Goal: Task Accomplishment & Management: Complete application form

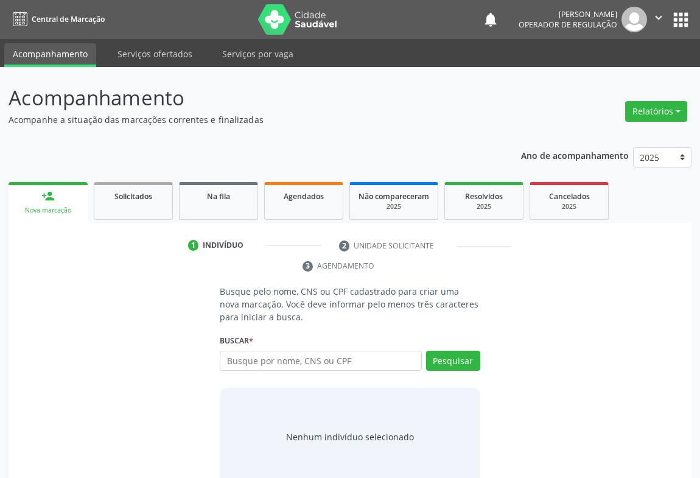
click at [278, 359] on input "text" at bounding box center [321, 361] width 202 height 21
type input "705306484962890"
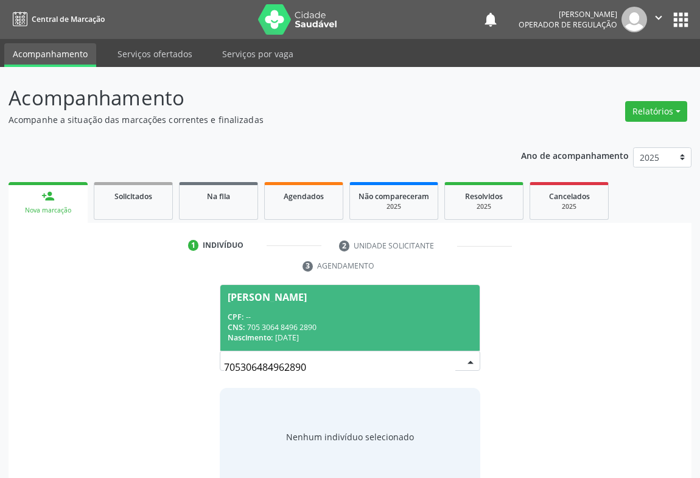
click at [351, 331] on div "CNS: 705 3064 8496 2890" at bounding box center [350, 327] width 245 height 10
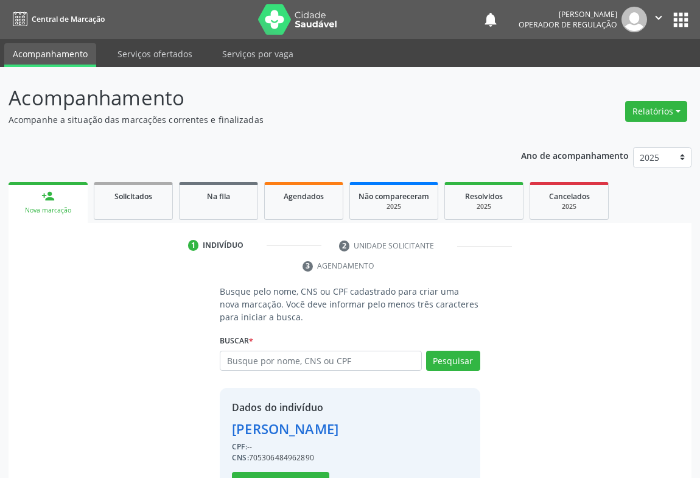
scroll to position [43, 0]
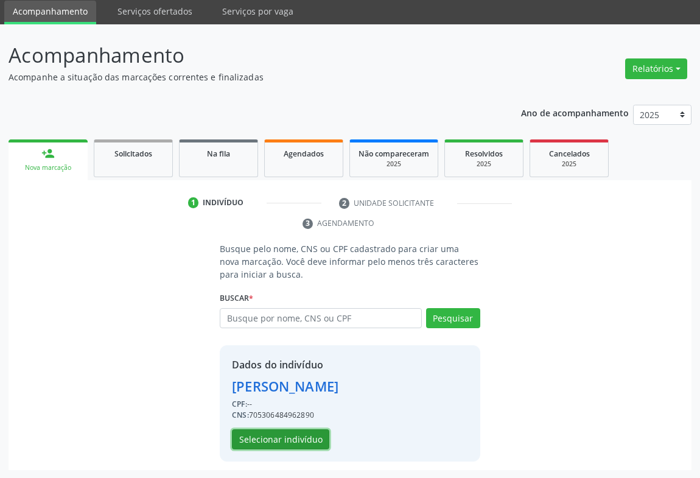
click at [285, 443] on button "Selecionar indivíduo" at bounding box center [280, 439] width 97 height 21
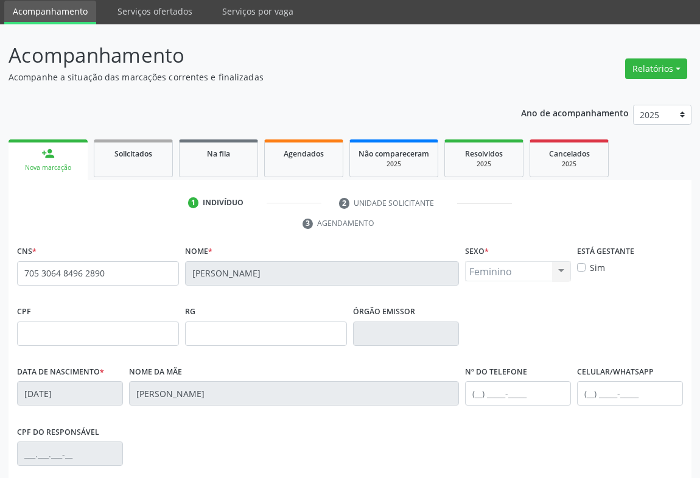
scroll to position [202, 0]
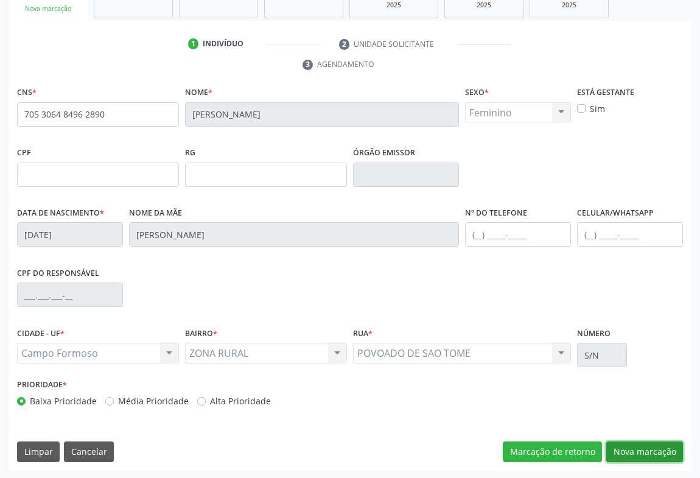
click at [631, 441] on button "Nova marcação" at bounding box center [644, 451] width 77 height 21
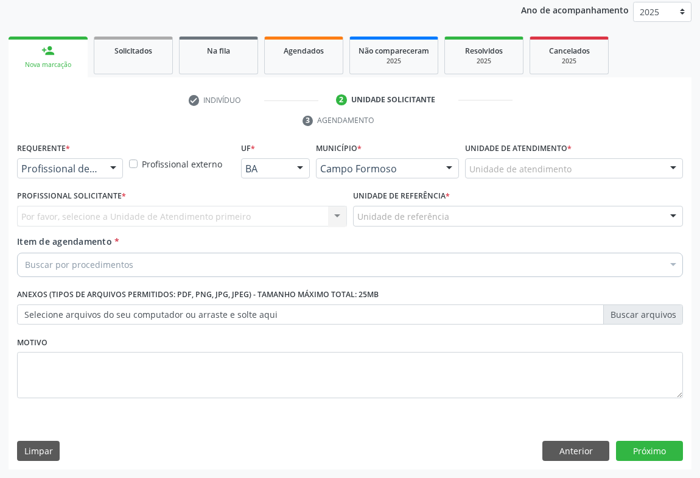
scroll to position [145, 0]
click at [236, 60] on link "Na fila" at bounding box center [218, 56] width 79 height 38
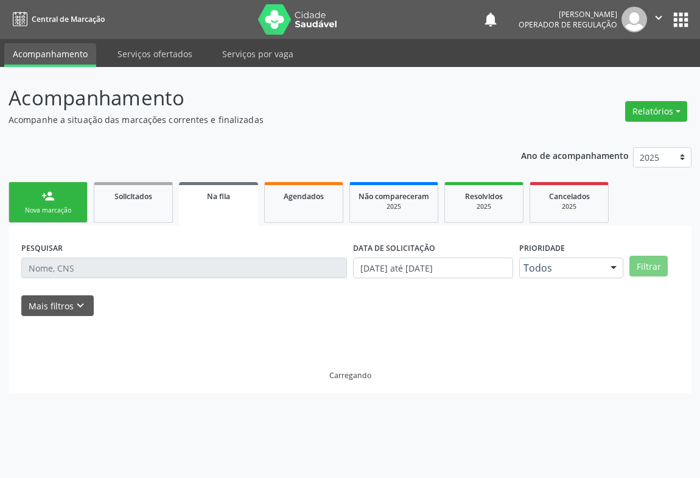
scroll to position [0, 0]
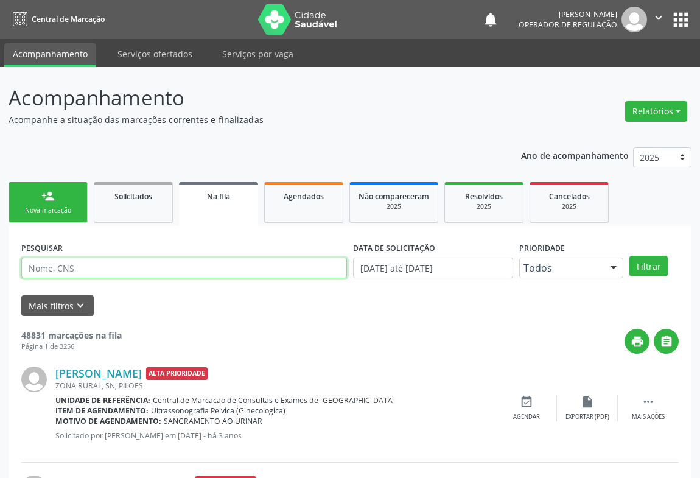
click at [79, 266] on input "text" at bounding box center [184, 268] width 326 height 21
type input "705306484962890"
click at [629, 256] on button "Filtrar" at bounding box center [648, 266] width 38 height 21
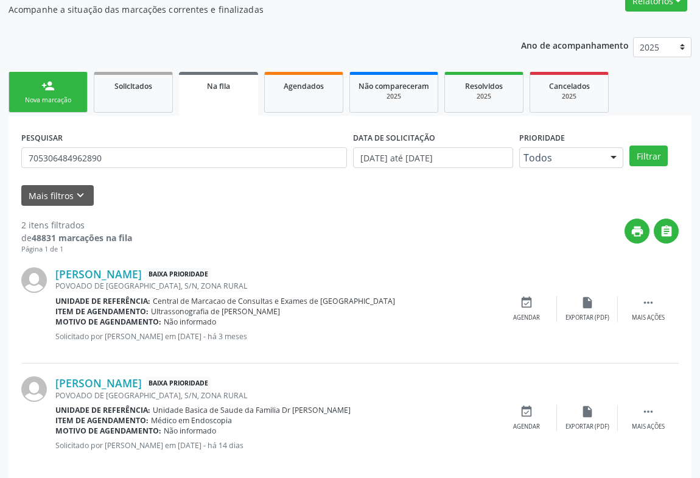
scroll to position [125, 0]
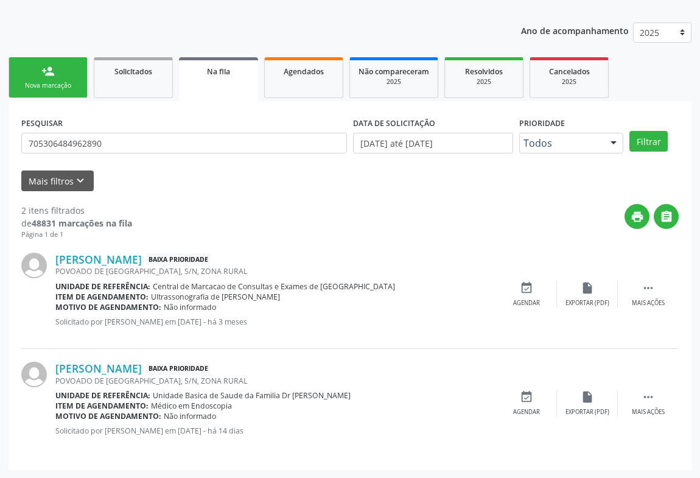
click at [63, 72] on link "person_add Nova marcação" at bounding box center [48, 77] width 79 height 41
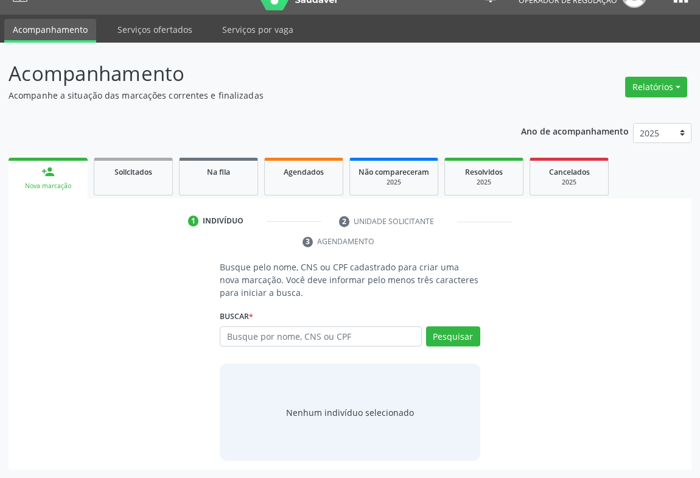
scroll to position [24, 0]
click at [245, 333] on input "text" at bounding box center [321, 336] width 202 height 21
click at [247, 334] on input "text" at bounding box center [321, 336] width 202 height 21
type input "700501524959952"
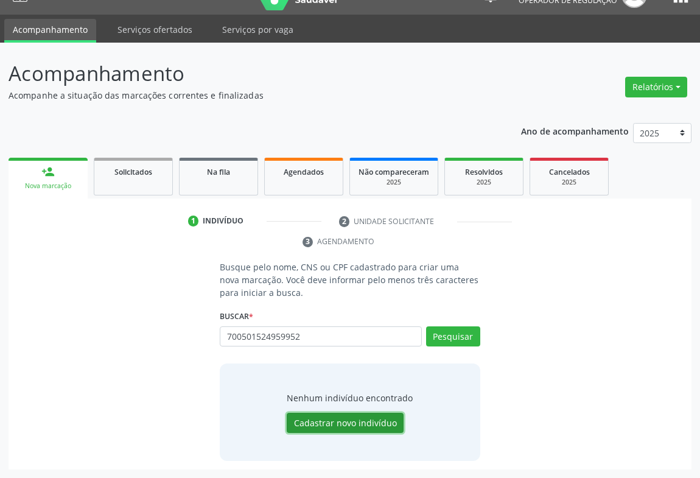
click at [340, 419] on button "Cadastrar novo indivíduo" at bounding box center [345, 423] width 117 height 21
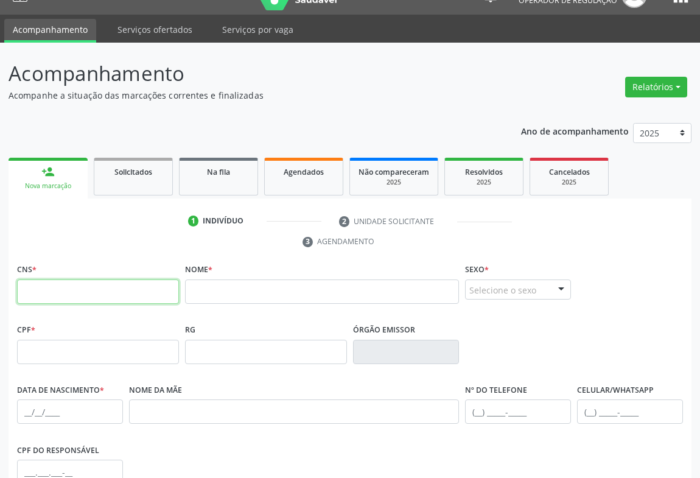
click at [141, 291] on input "text" at bounding box center [98, 291] width 162 height 24
type input "700 5015 2495 9952"
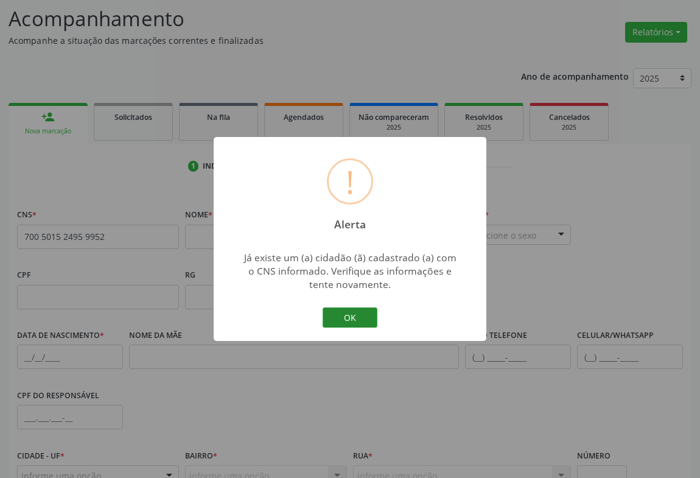
click at [353, 317] on button "OK" at bounding box center [350, 317] width 55 height 21
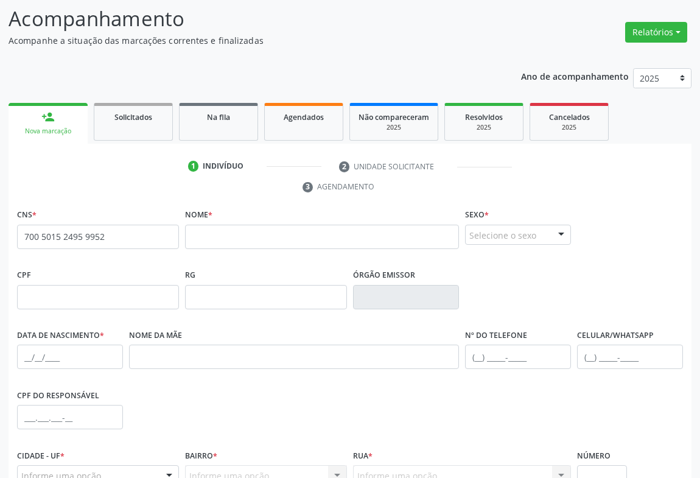
scroll to position [0, 0]
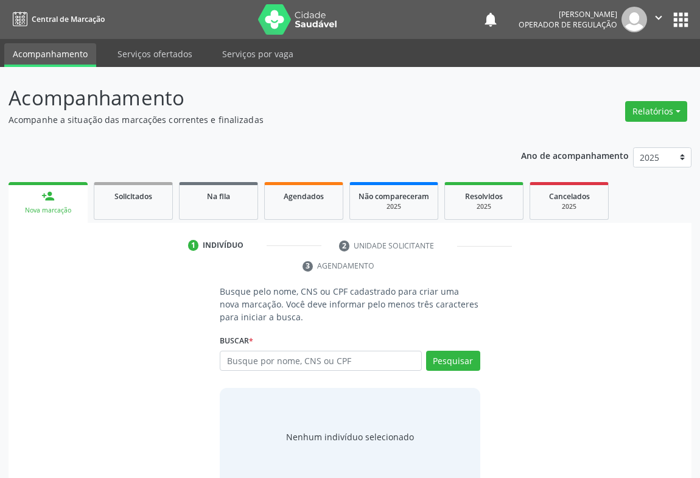
click at [246, 362] on input "text" at bounding box center [321, 361] width 202 height 21
click at [246, 362] on input "007" at bounding box center [321, 361] width 202 height 21
type input "0"
type input "700501524959952"
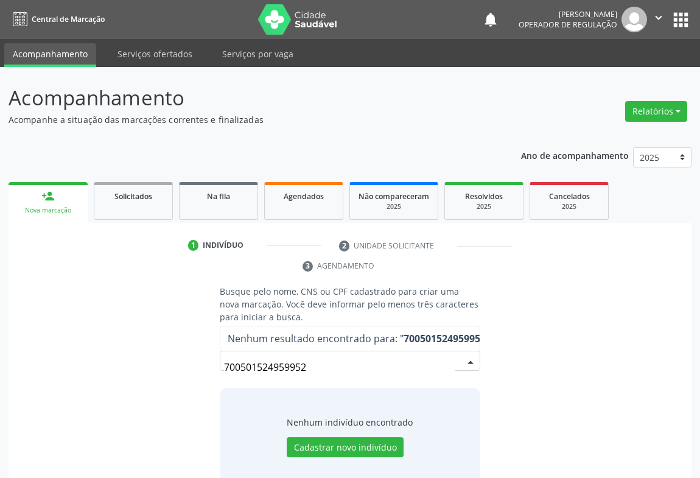
scroll to position [24, 0]
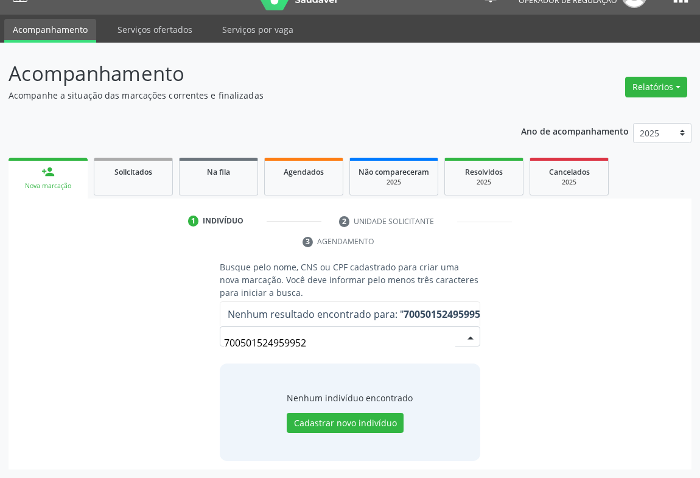
click at [426, 307] on strong "700501524959952" at bounding box center [445, 313] width 82 height 13
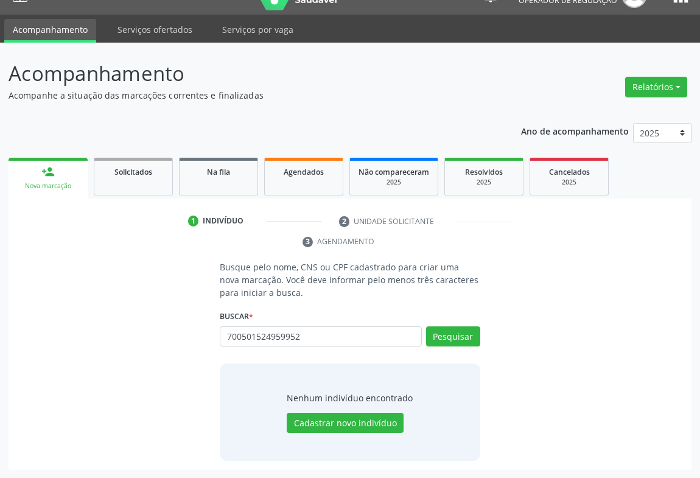
click at [51, 184] on div "Nova marcação" at bounding box center [48, 185] width 62 height 9
click at [454, 333] on button "Pesquisar" at bounding box center [453, 336] width 54 height 21
click at [49, 175] on div "person_add" at bounding box center [47, 171] width 13 height 13
click at [90, 256] on div "1 Indivíduo 2 Unidade solicitante 3 Agendamento Busque pelo nome, CNS ou CPF ca…" at bounding box center [350, 340] width 683 height 258
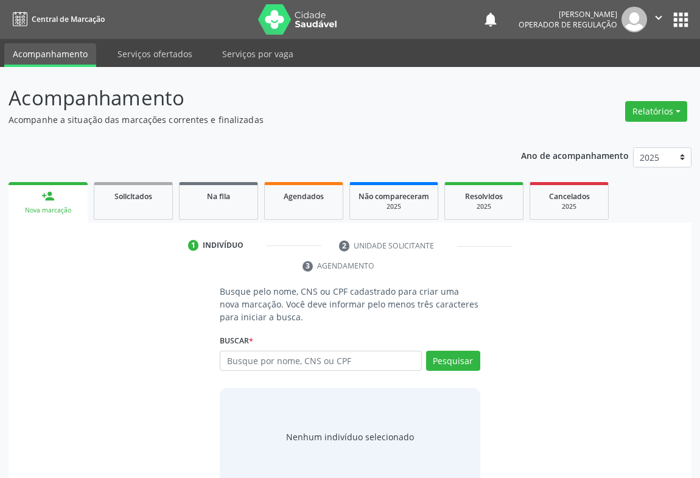
click at [247, 354] on input "text" at bounding box center [321, 361] width 202 height 21
type input "00878017526"
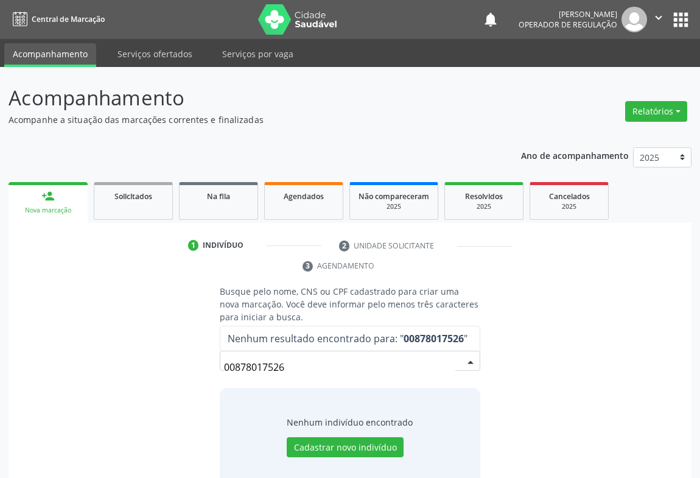
scroll to position [24, 0]
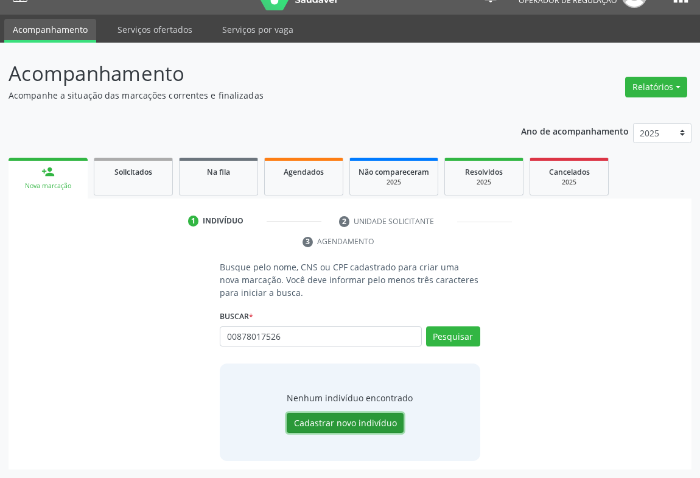
click at [330, 419] on button "Cadastrar novo indivíduo" at bounding box center [345, 423] width 117 height 21
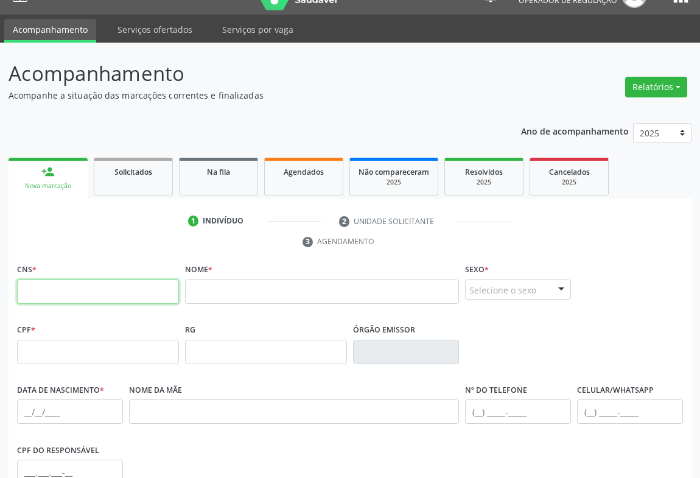
click at [85, 302] on input "text" at bounding box center [98, 291] width 162 height 24
type input "700 5015 2495 9952"
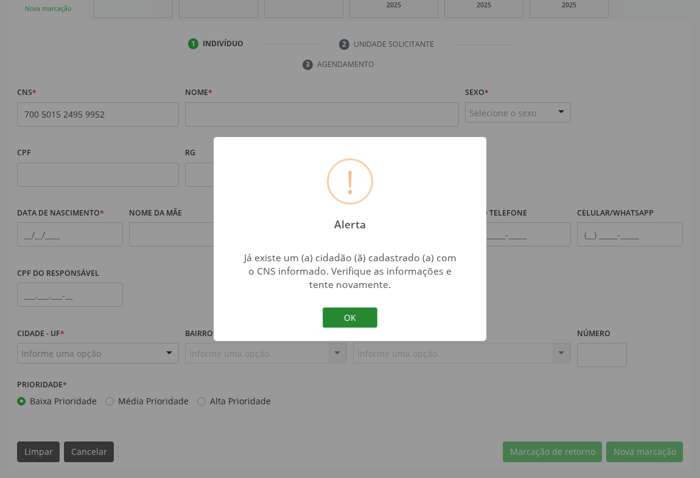
click at [359, 315] on button "OK" at bounding box center [350, 317] width 55 height 21
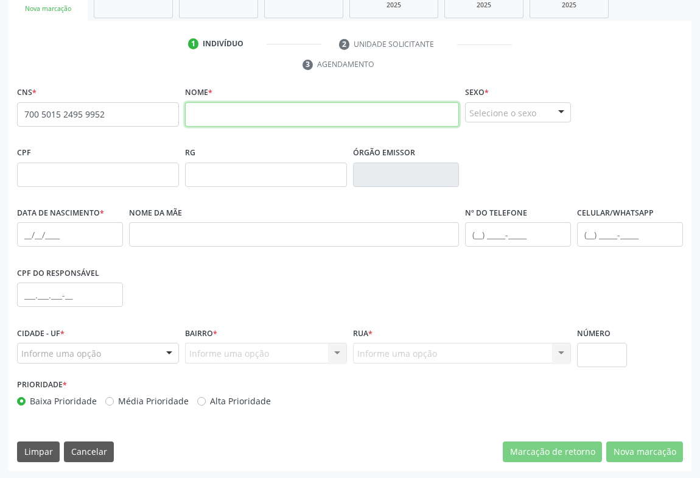
click at [222, 109] on input "text" at bounding box center [322, 114] width 274 height 24
type input "VIVANIA PEREIRA DOS SANTOS"
click at [554, 109] on div at bounding box center [561, 113] width 18 height 21
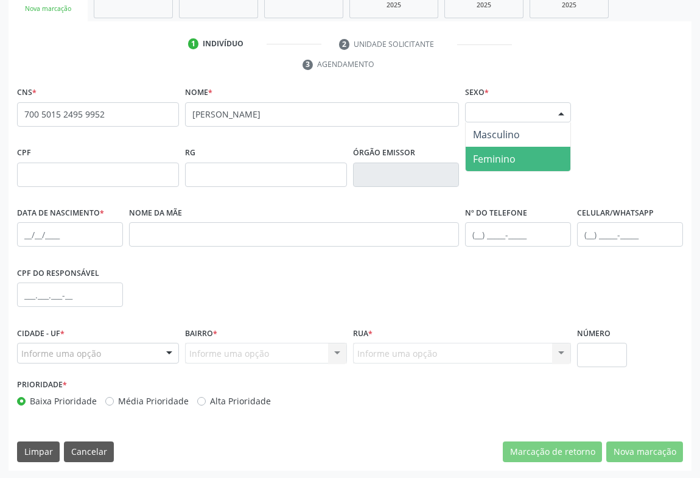
click at [511, 158] on span "Feminino" at bounding box center [494, 158] width 43 height 13
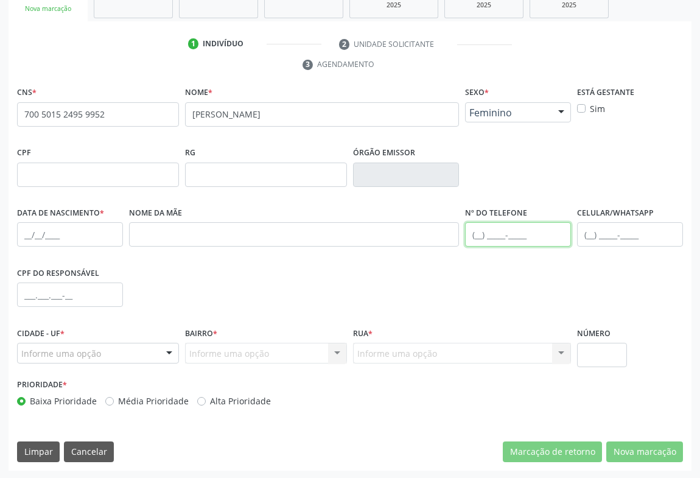
click at [482, 230] on input "text" at bounding box center [518, 234] width 106 height 24
type input "(74) 99142-5581"
click at [70, 231] on input "text" at bounding box center [70, 234] width 106 height 24
type input "04/04/1984"
click at [153, 345] on div "Informe uma opção" at bounding box center [98, 353] width 162 height 21
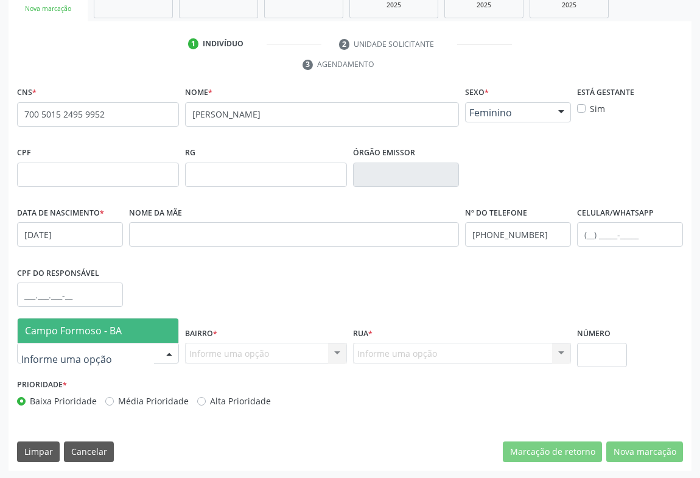
click at [114, 331] on span "Campo Formoso - BA" at bounding box center [73, 330] width 97 height 13
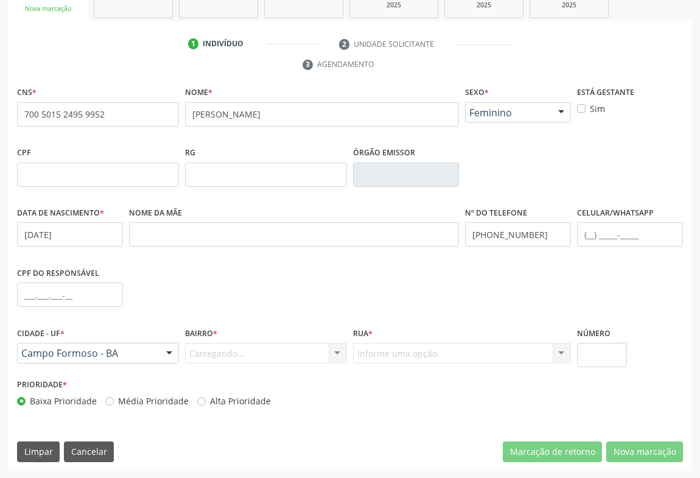
click at [214, 345] on div "Carregando... Nenhum resultado encontrado para: " " Nenhuma opção encontrada. D…" at bounding box center [266, 353] width 162 height 21
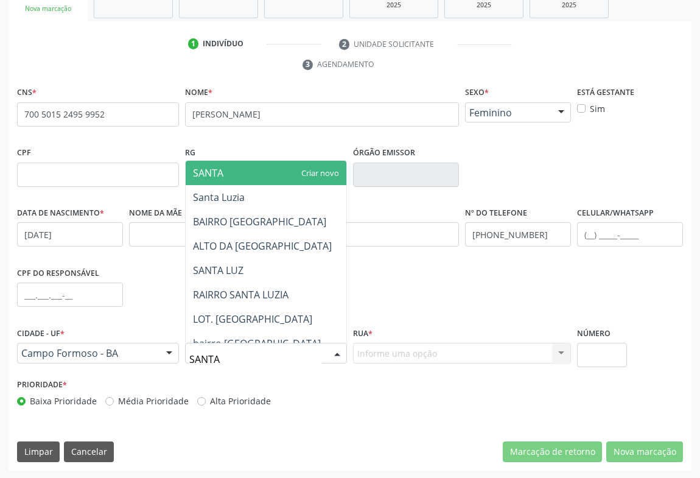
type input "SANTA"
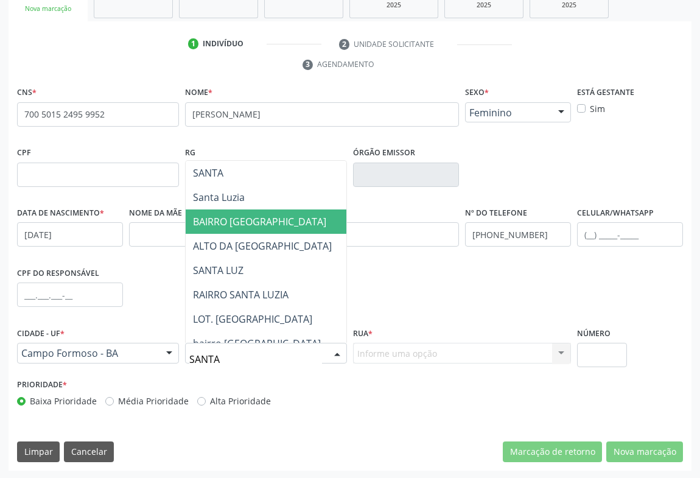
click at [261, 223] on span "BAIRRO SANTA LUZIA" at bounding box center [259, 221] width 133 height 13
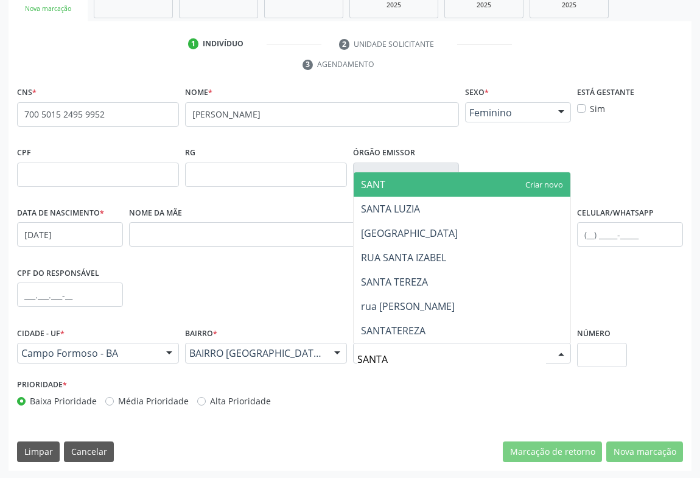
type input "SANTA"
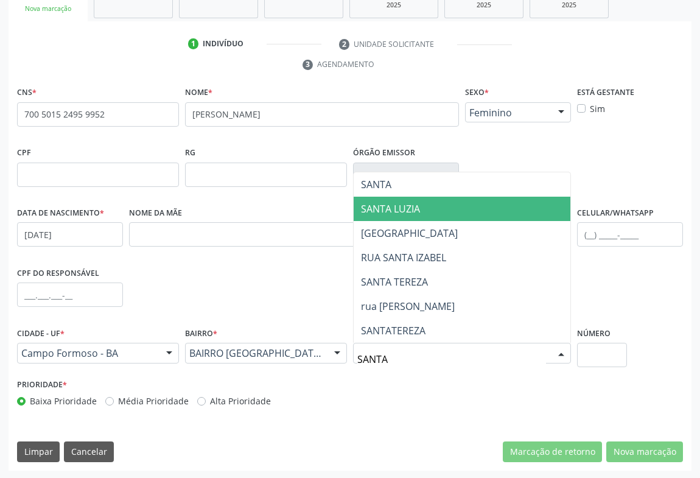
drag, startPoint x: 401, startPoint y: 213, endPoint x: 390, endPoint y: 216, distance: 11.4
click at [401, 213] on span "SANTA LUZIA" at bounding box center [390, 208] width 59 height 13
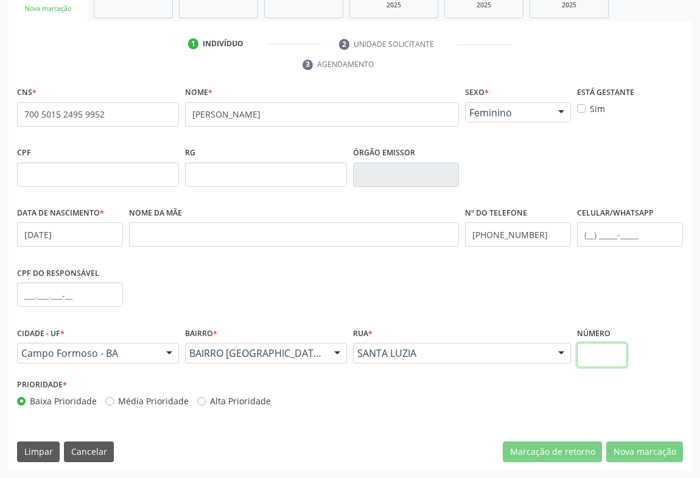
click at [598, 356] on input "text" at bounding box center [602, 355] width 50 height 24
type input "SN"
click at [63, 177] on input "text" at bounding box center [98, 175] width 162 height 24
type input "008.780.175-26"
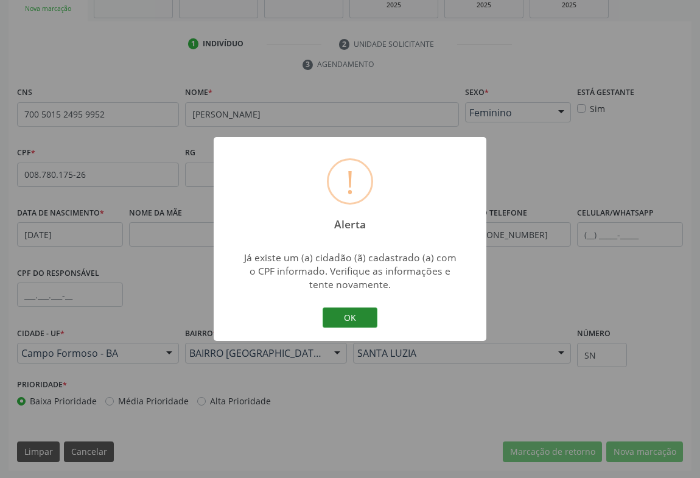
click at [354, 316] on button "OK" at bounding box center [350, 317] width 55 height 21
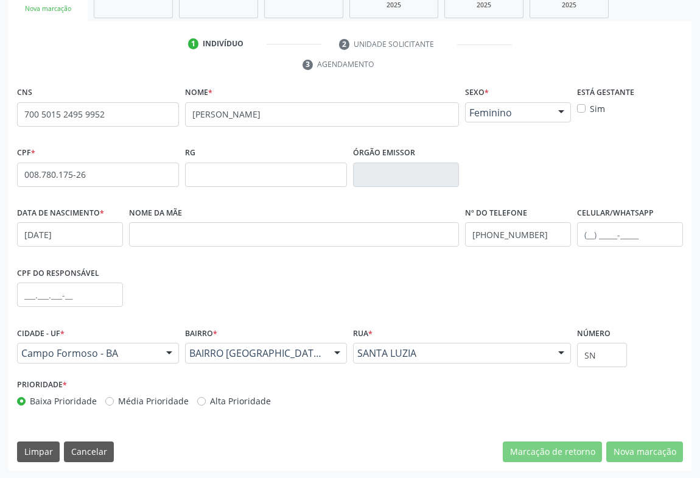
scroll to position [146, 0]
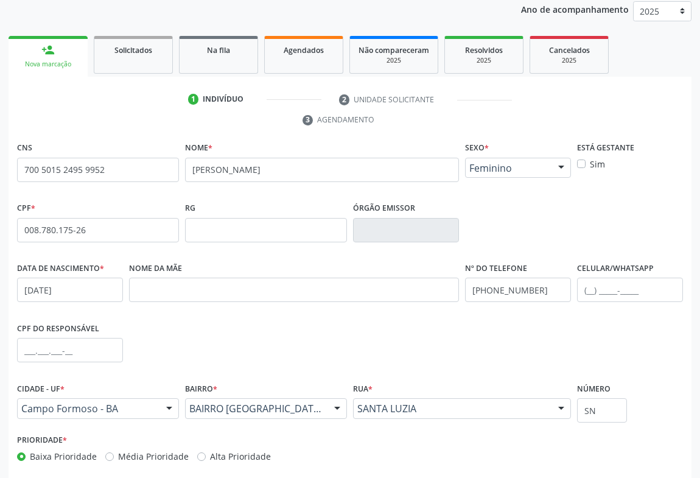
click at [632, 446] on div "Prioridade * Baixa Prioridade Média Prioridade Alta Prioridade" at bounding box center [350, 451] width 672 height 40
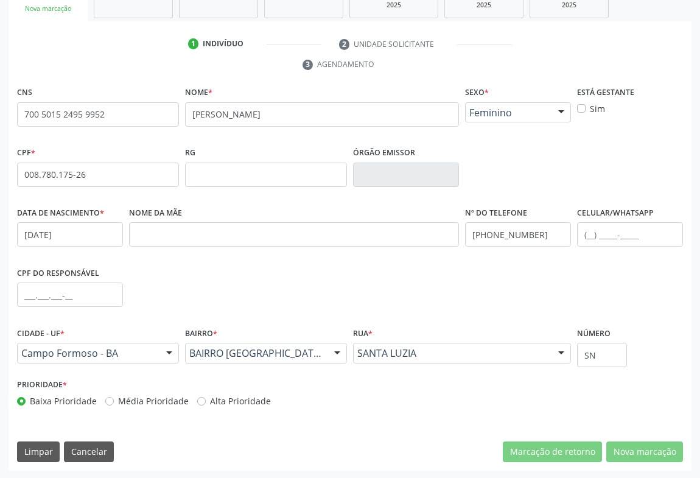
click at [63, 269] on label "CPF do responsável" at bounding box center [58, 273] width 82 height 19
drag, startPoint x: 72, startPoint y: 281, endPoint x: 72, endPoint y: 291, distance: 10.3
click at [72, 282] on input "text" at bounding box center [70, 294] width 106 height 24
type input "008.780.175-26"
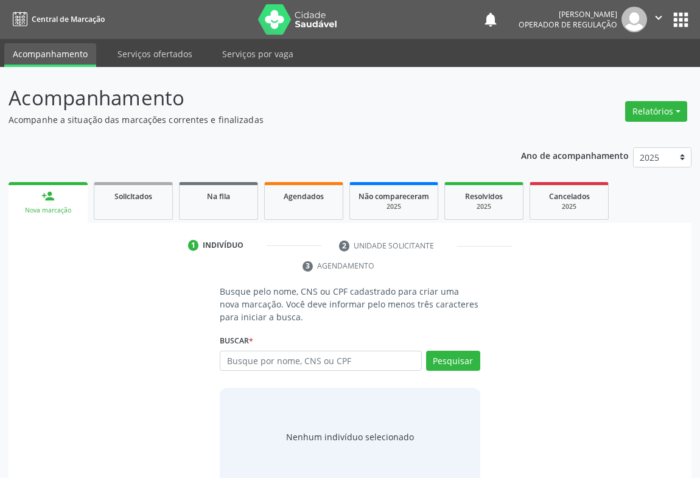
click at [333, 363] on input "text" at bounding box center [321, 361] width 202 height 21
type input "70051524959952"
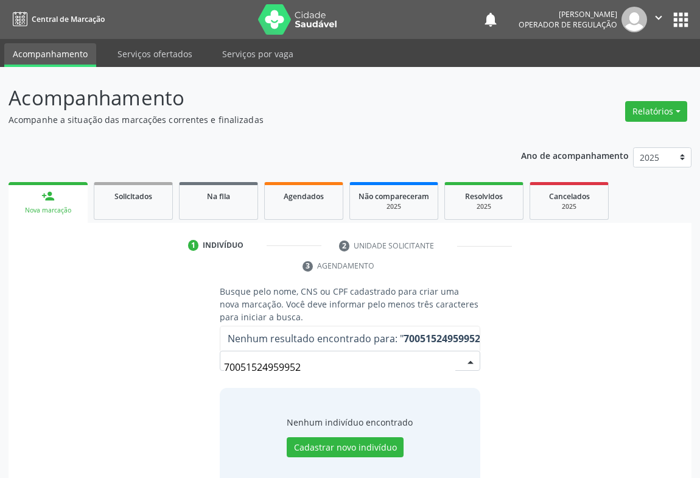
scroll to position [24, 0]
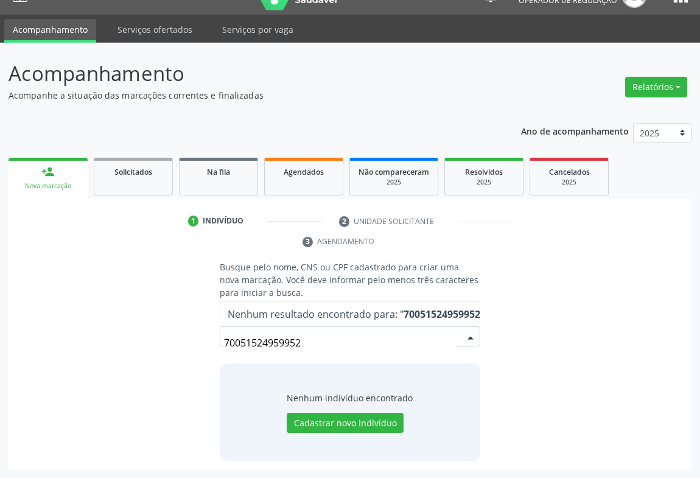
click at [420, 307] on strong "70051524959952" at bounding box center [442, 313] width 77 height 13
click at [421, 307] on strong "70051524959952" at bounding box center [442, 313] width 77 height 13
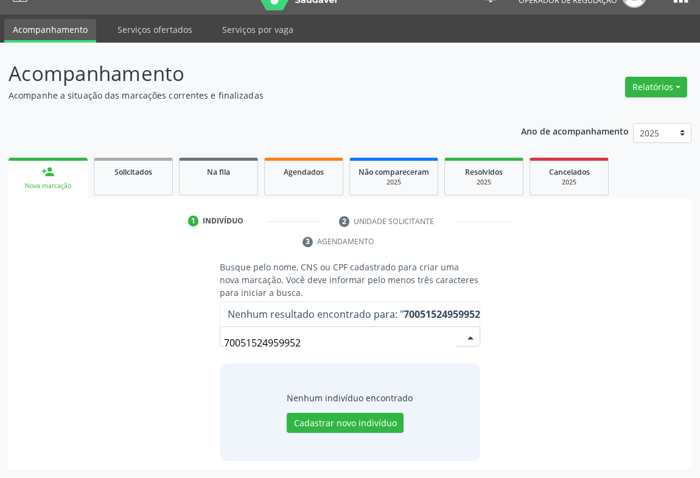
click at [421, 307] on strong "70051524959952" at bounding box center [442, 313] width 77 height 13
click at [331, 342] on input "70051524959952" at bounding box center [339, 343] width 231 height 24
drag, startPoint x: 304, startPoint y: 345, endPoint x: 212, endPoint y: 343, distance: 92.6
click at [212, 343] on div "Busque pelo nome, CNS ou CPF cadastrado para criar uma nova marcação. Você deve…" at bounding box center [350, 361] width 278 height 200
click at [533, 298] on div "Busque pelo nome, CNS ou CPF cadastrado para criar uma nova marcação. Você deve…" at bounding box center [350, 361] width 666 height 200
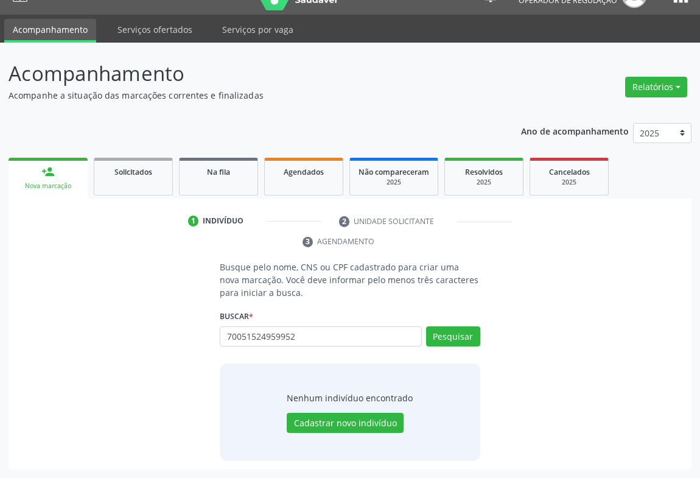
click at [533, 298] on div "Busque pelo nome, CNS ou CPF cadastrado para criar uma nova marcação. Você deve…" at bounding box center [350, 361] width 666 height 200
click at [533, 295] on div "Busque pelo nome, CNS ou CPF cadastrado para criar uma nova marcação. Você deve…" at bounding box center [350, 361] width 666 height 200
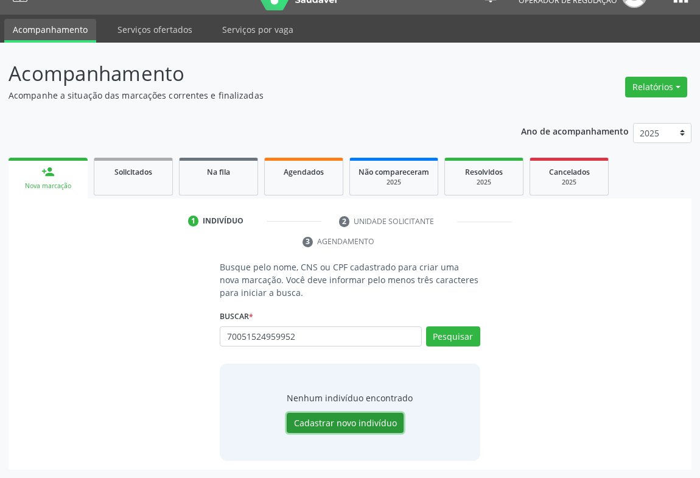
click at [374, 416] on button "Cadastrar novo indivíduo" at bounding box center [345, 423] width 117 height 21
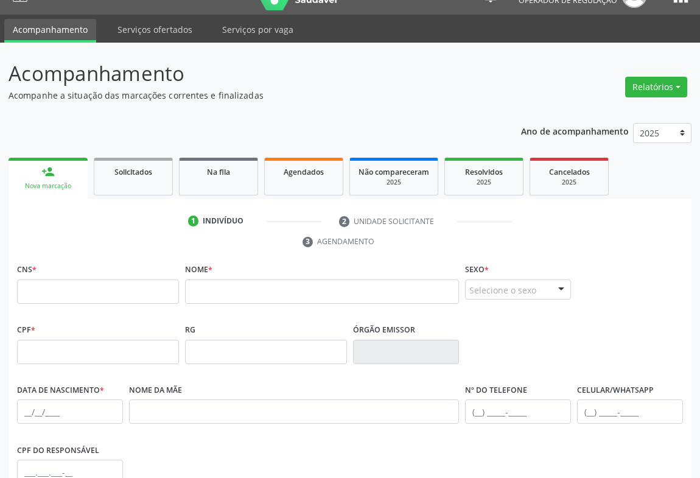
scroll to position [190, 0]
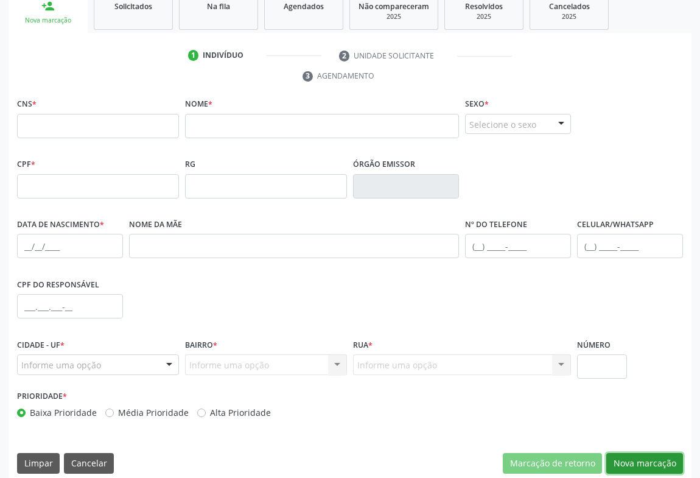
click at [651, 462] on button "Nova marcação" at bounding box center [644, 463] width 77 height 21
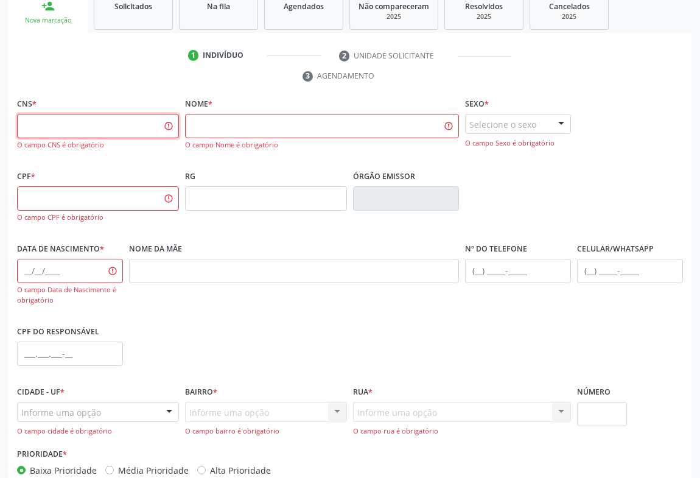
click at [131, 128] on input "text" at bounding box center [98, 126] width 162 height 24
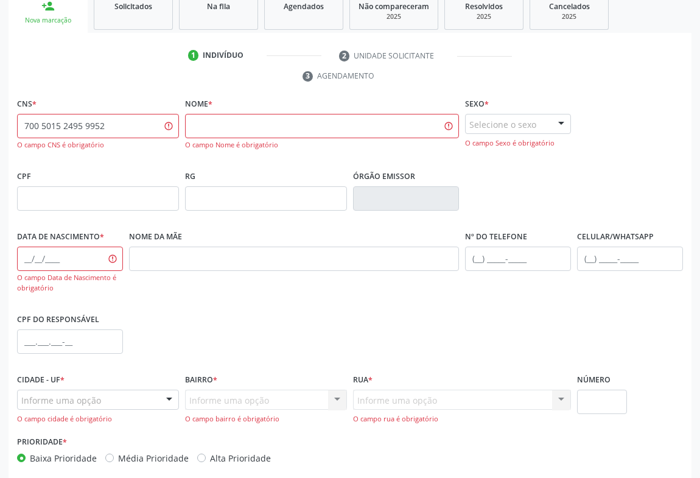
type input "700 5015 2495 9952"
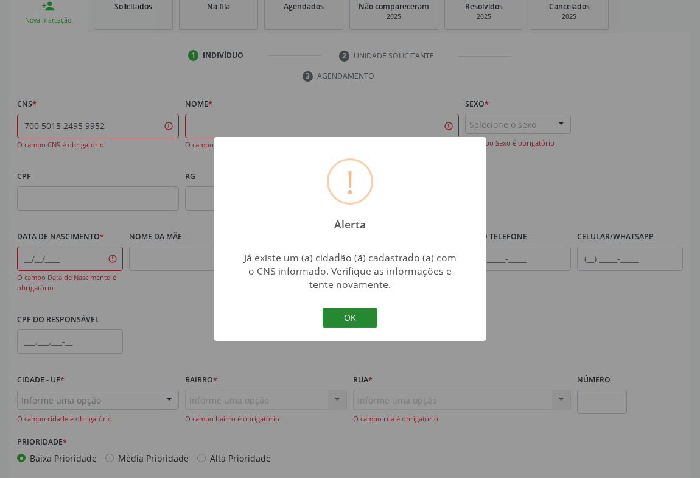
click at [355, 316] on button "OK" at bounding box center [350, 317] width 55 height 21
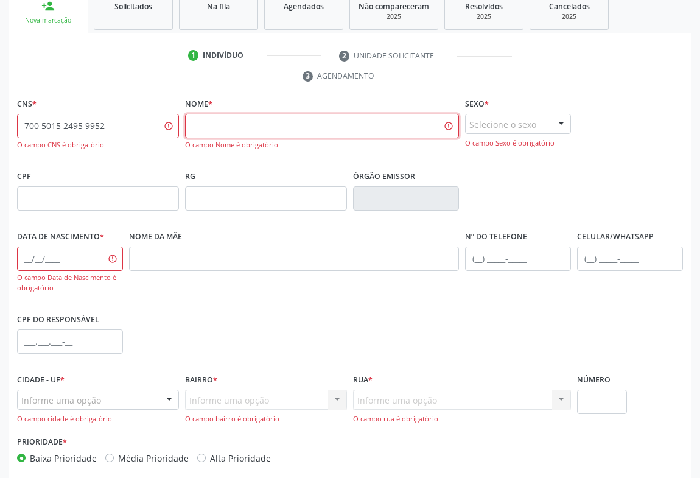
click at [418, 132] on input "text" at bounding box center [322, 126] width 274 height 24
drag, startPoint x: 483, startPoint y: 149, endPoint x: 476, endPoint y: 153, distance: 8.2
click at [483, 152] on fieldset "Sexo * Selecione o sexo Masculino Feminino Nenhum resultado encontrado para: " …" at bounding box center [518, 126] width 106 height 62
